Goal: Find contact information: Find contact information

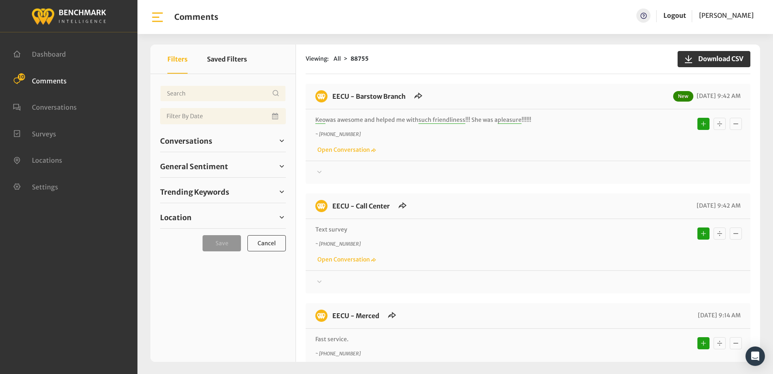
scroll to position [121, 0]
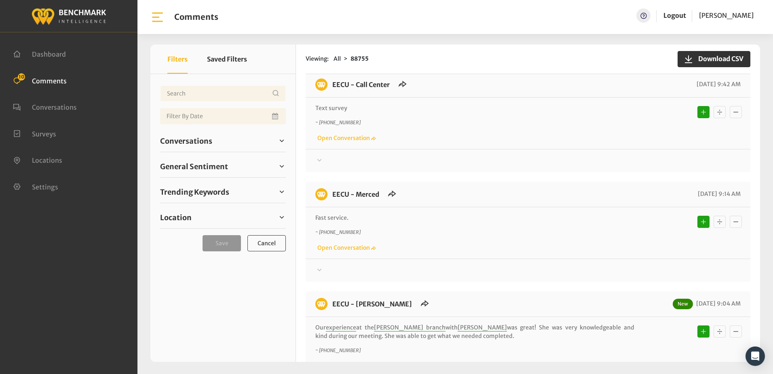
click at [591, 129] on div "~ [PHONE_NUMBER] Open Conversation" at bounding box center [527, 130] width 425 height 23
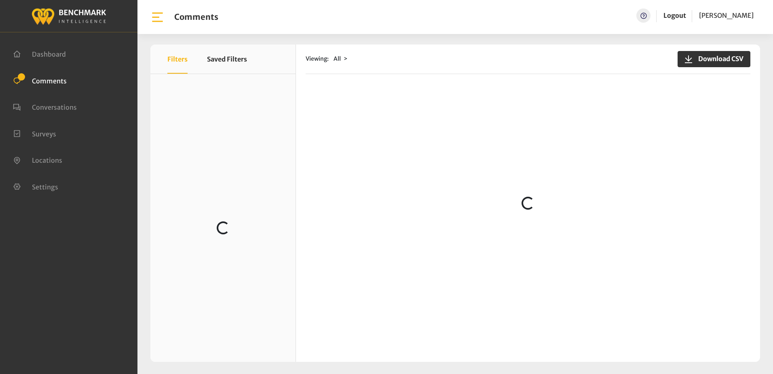
scroll to position [526, 0]
